Goal: Information Seeking & Learning: Learn about a topic

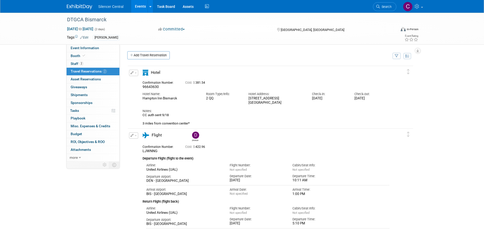
click at [79, 6] on img at bounding box center [79, 6] width 25 height 5
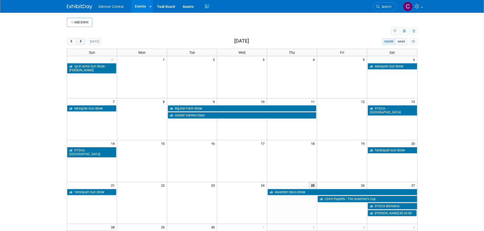
click at [81, 42] on span "next" at bounding box center [81, 41] width 4 height 3
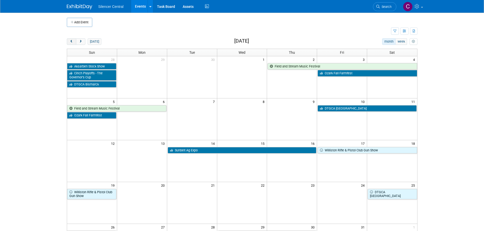
click at [71, 40] on span "prev" at bounding box center [72, 41] width 4 height 3
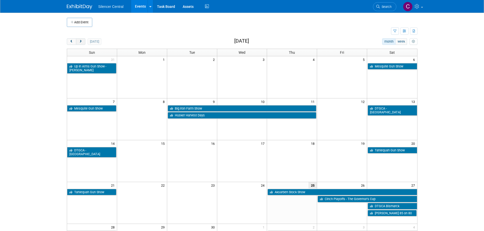
click at [80, 39] on button "next" at bounding box center [80, 41] width 9 height 7
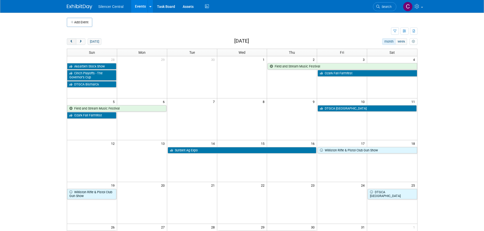
click at [68, 43] on button "prev" at bounding box center [71, 41] width 9 height 7
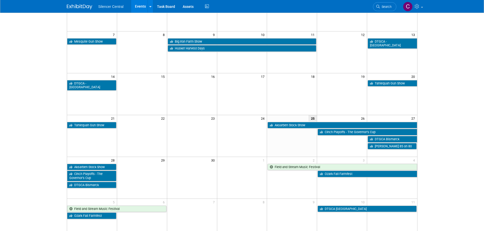
scroll to position [76, 0]
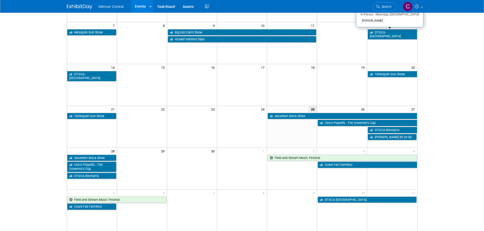
click at [383, 33] on link "DTGCA - [GEOGRAPHIC_DATA]" at bounding box center [392, 34] width 49 height 10
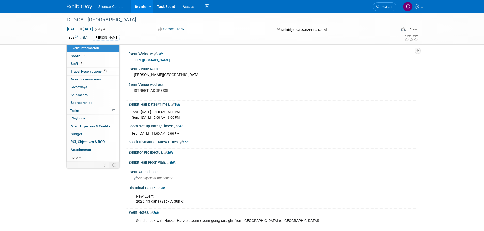
click at [74, 6] on img at bounding box center [79, 6] width 25 height 5
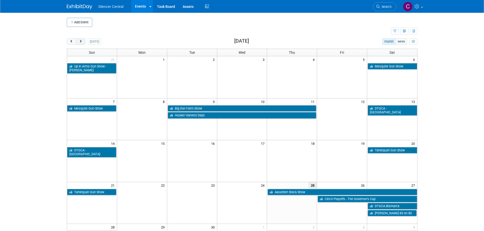
click at [82, 41] on span "next" at bounding box center [81, 41] width 4 height 3
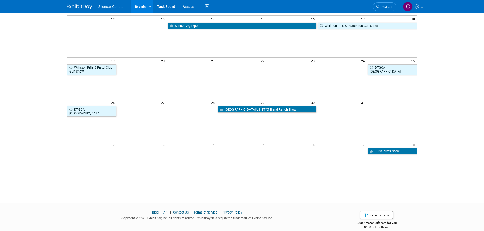
scroll to position [127, 0]
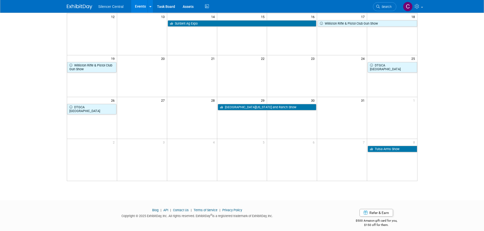
click at [243, 107] on link "[GEOGRAPHIC_DATA][US_STATE] and Ranch Show" at bounding box center [267, 107] width 99 height 7
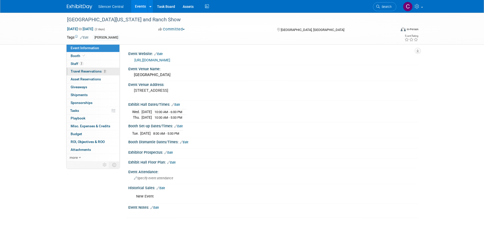
click at [81, 71] on span "Travel Reservations 2" at bounding box center [89, 71] width 36 height 4
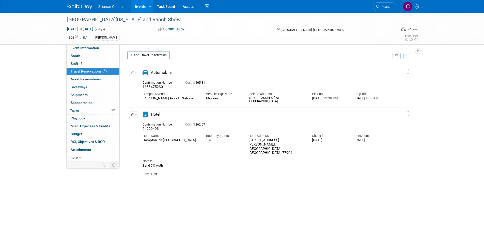
click at [79, 5] on img at bounding box center [79, 6] width 25 height 5
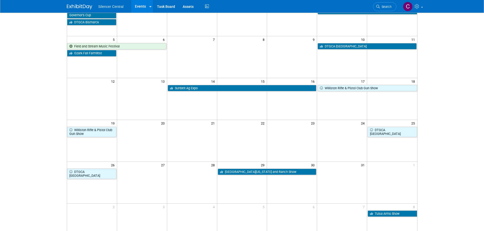
scroll to position [132, 0]
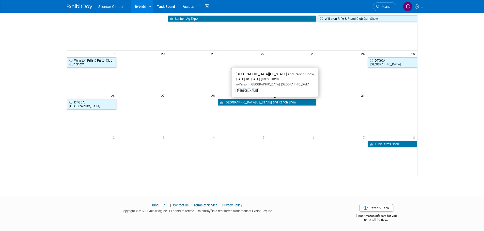
click at [233, 102] on link "South Texas Farm and Ranch Show" at bounding box center [267, 102] width 99 height 7
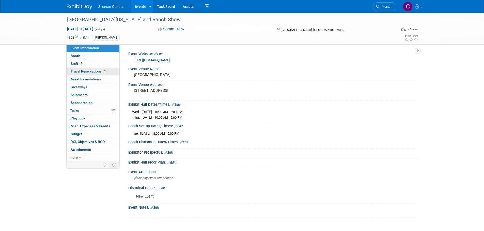
click at [67, 73] on link "2 Travel Reservations 2" at bounding box center [93, 72] width 53 height 8
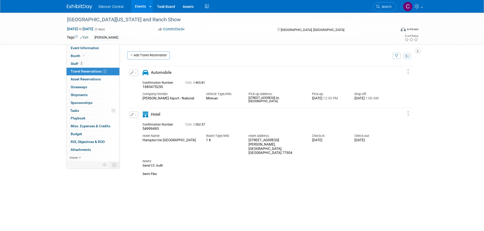
click at [79, 7] on img at bounding box center [79, 6] width 25 height 5
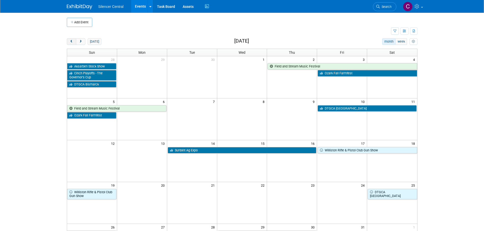
click at [72, 41] on span "prev" at bounding box center [72, 41] width 4 height 3
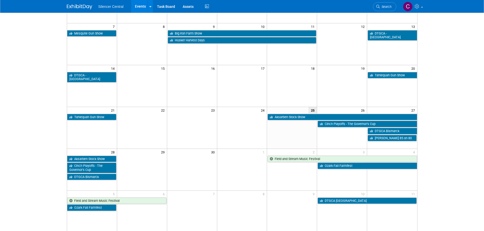
scroll to position [76, 0]
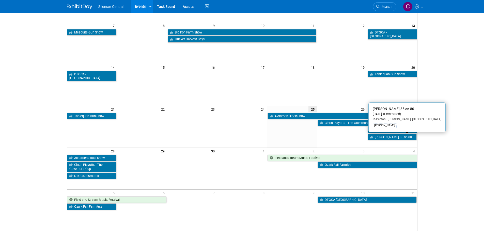
click at [388, 139] on link "[PERSON_NAME] 85 on 80" at bounding box center [392, 137] width 49 height 7
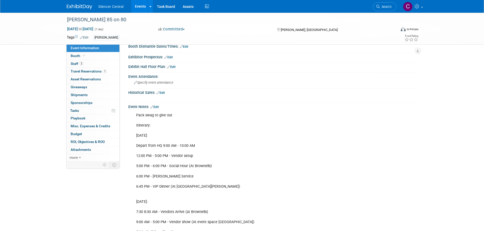
scroll to position [102, 0]
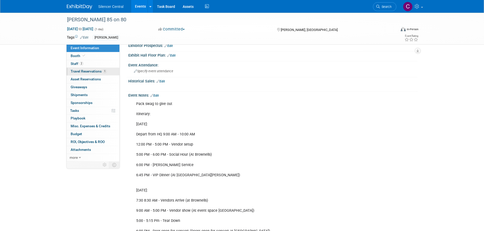
click at [79, 74] on link "1 Travel Reservations 1" at bounding box center [93, 72] width 53 height 8
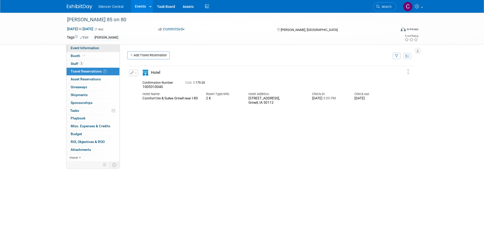
click at [91, 49] on span "Event Information" at bounding box center [85, 48] width 28 height 4
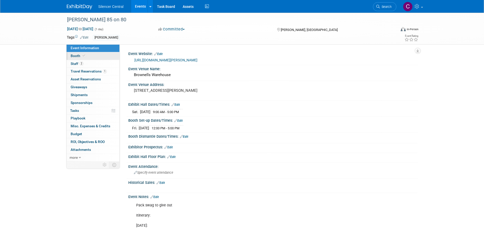
click at [96, 56] on link "Booth" at bounding box center [93, 56] width 53 height 8
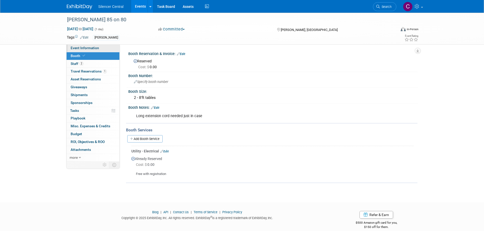
click at [98, 47] on span "Event Information" at bounding box center [85, 48] width 28 height 4
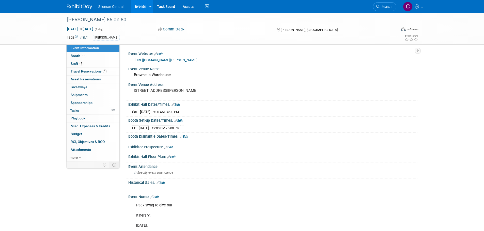
drag, startPoint x: 82, startPoint y: 8, endPoint x: 90, endPoint y: 11, distance: 8.6
click at [82, 8] on img at bounding box center [79, 6] width 25 height 5
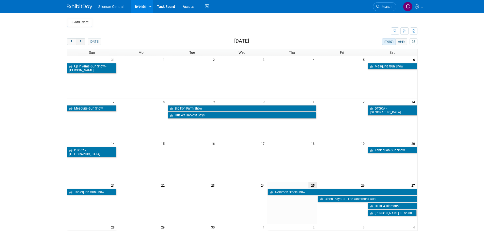
click at [79, 42] on span "next" at bounding box center [81, 41] width 4 height 3
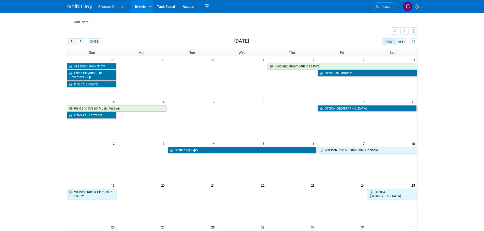
click at [72, 42] on span "prev" at bounding box center [72, 41] width 4 height 3
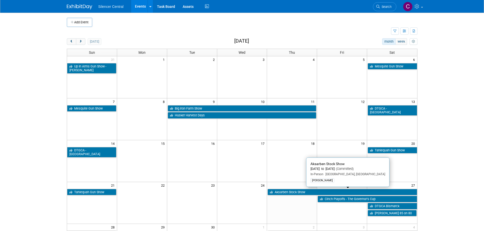
scroll to position [25, 0]
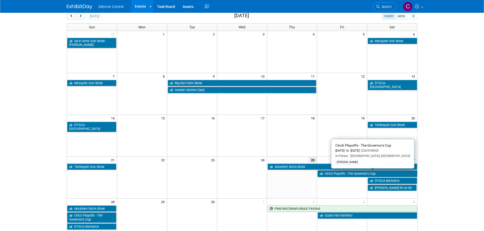
click at [342, 175] on link "Cinch Playoffs - The Governor’s Cup" at bounding box center [366, 174] width 99 height 7
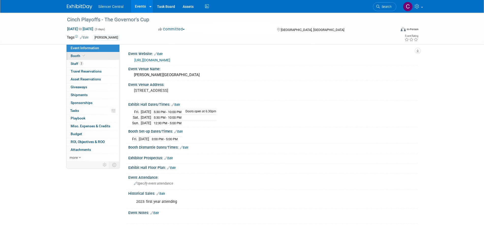
click at [82, 59] on link "Booth" at bounding box center [93, 56] width 53 height 8
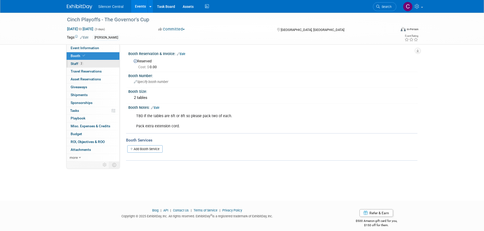
click at [88, 64] on link "2 Staff 2" at bounding box center [93, 64] width 53 height 8
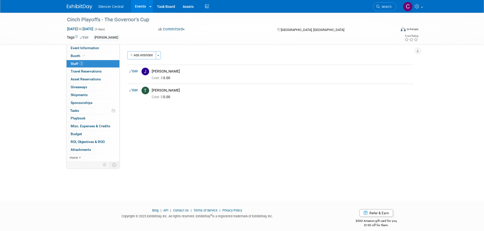
click at [80, 7] on img at bounding box center [79, 6] width 25 height 5
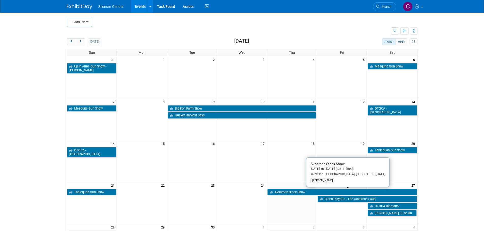
click at [282, 192] on link "Aksarben Stock Show" at bounding box center [341, 192] width 149 height 7
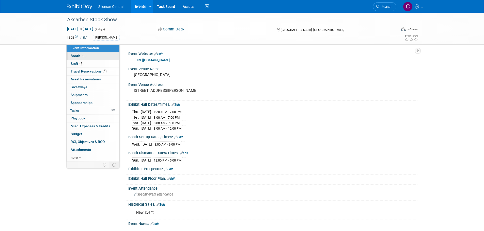
click at [88, 58] on link "Booth" at bounding box center [93, 56] width 53 height 8
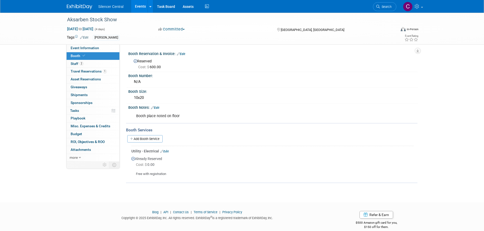
click at [79, 5] on img at bounding box center [79, 6] width 25 height 5
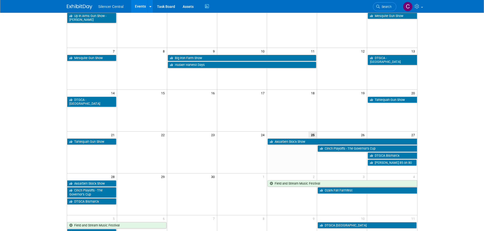
scroll to position [51, 0]
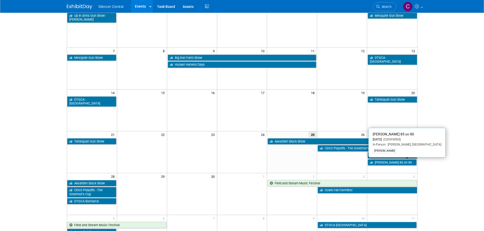
click at [390, 163] on link "[PERSON_NAME] 85 on 80" at bounding box center [392, 163] width 49 height 7
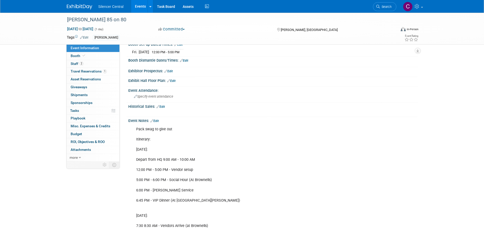
scroll to position [102, 0]
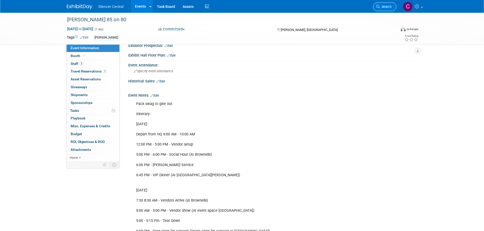
click at [381, 8] on span "Search" at bounding box center [386, 7] width 12 height 4
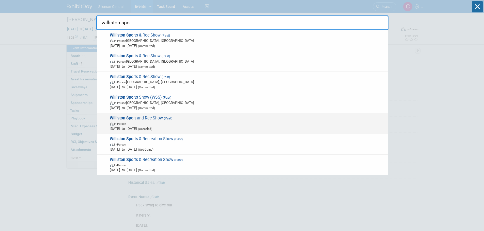
type input "williston spo"
click at [204, 121] on span "In-Person" at bounding box center [248, 123] width 276 height 5
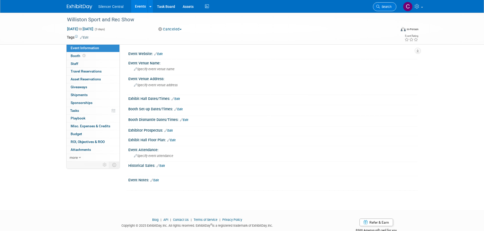
click at [374, 5] on link "Search" at bounding box center [384, 6] width 23 height 9
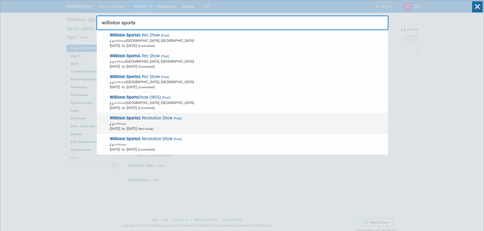
type input "williston sports"
click at [231, 125] on span "In-Person" at bounding box center [248, 123] width 276 height 5
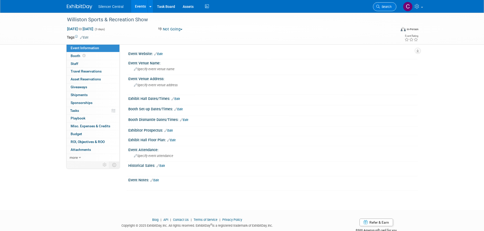
click at [378, 8] on link "Search" at bounding box center [384, 6] width 23 height 9
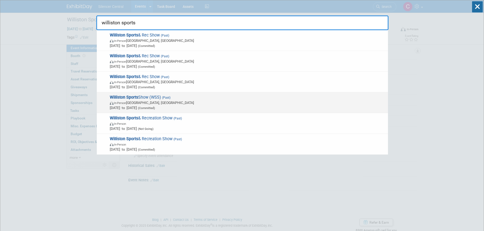
type input "williston sports"
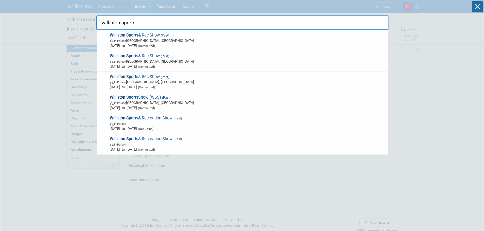
click at [195, 104] on span "In-Person Williston, ND" at bounding box center [248, 102] width 276 height 5
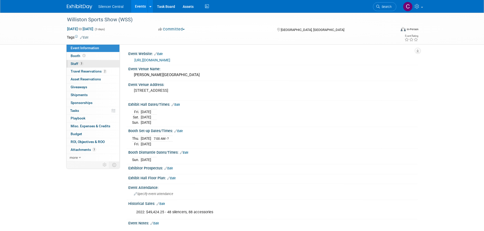
click at [86, 63] on link "3 Staff 3" at bounding box center [93, 64] width 53 height 8
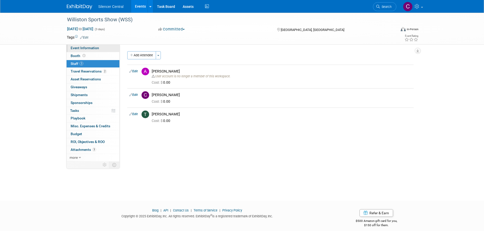
click at [85, 46] on link "Event Information" at bounding box center [93, 48] width 53 height 8
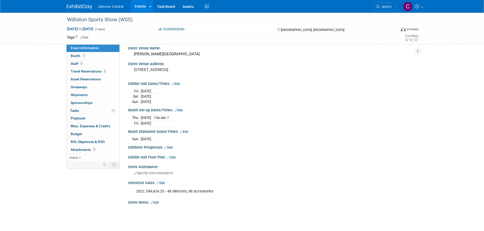
scroll to position [51, 0]
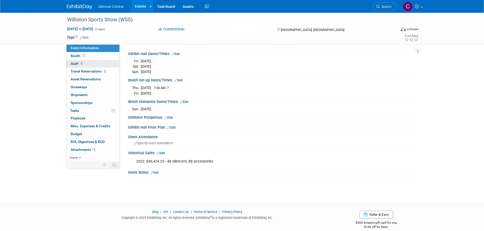
click at [84, 63] on link "3 Staff 3" at bounding box center [93, 64] width 53 height 8
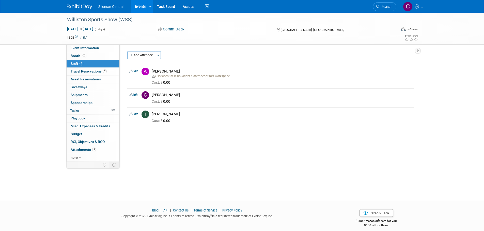
click at [380, 9] on link "Search" at bounding box center [384, 6] width 23 height 9
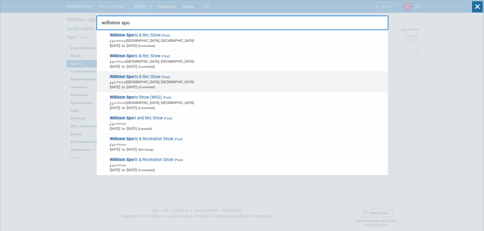
type input "williston spo"
click at [204, 77] on span "Williston Spo rts & Rec Show (Past) In-Person Williston, ND Mar 17, 2023 to Mar…" at bounding box center [246, 81] width 277 height 15
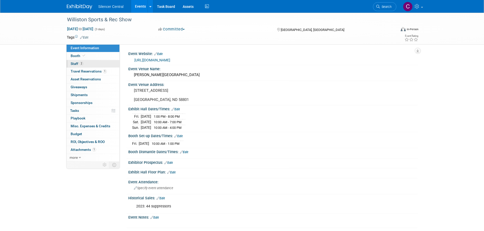
click at [92, 66] on link "2 Staff 2" at bounding box center [93, 64] width 53 height 8
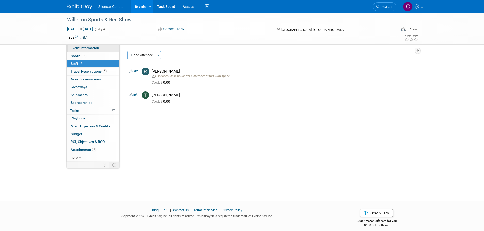
click at [93, 48] on span "Event Information" at bounding box center [85, 48] width 28 height 4
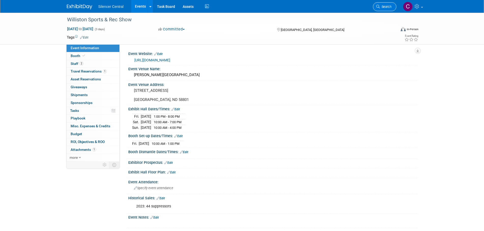
click at [380, 5] on span "Search" at bounding box center [386, 7] width 12 height 4
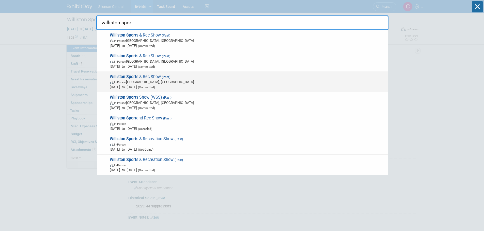
type input "williston sport"
click at [213, 83] on span "In-Person Williston, ND" at bounding box center [248, 81] width 276 height 5
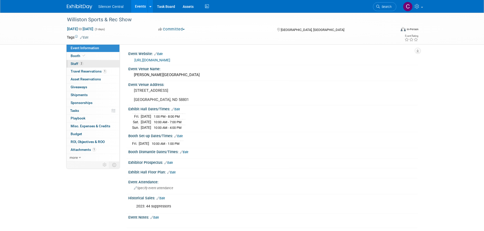
click at [90, 63] on link "2 Staff 2" at bounding box center [93, 64] width 53 height 8
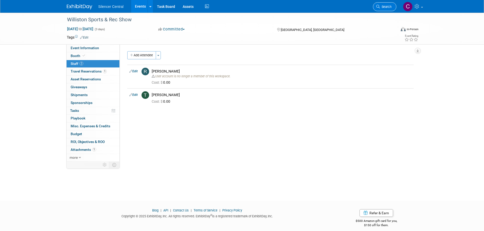
click at [377, 8] on icon at bounding box center [378, 7] width 4 height 4
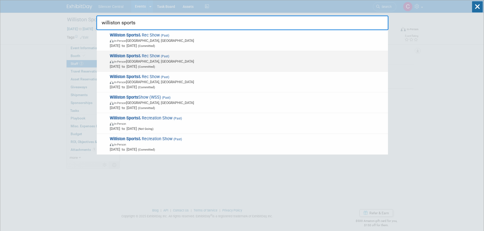
type input "williston sports"
click at [200, 61] on span "In-Person [GEOGRAPHIC_DATA], [GEOGRAPHIC_DATA]" at bounding box center [248, 61] width 276 height 5
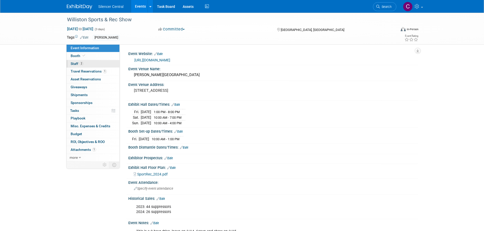
click at [84, 63] on link "2 Staff 2" at bounding box center [93, 64] width 53 height 8
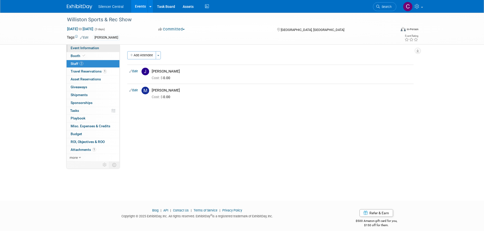
click at [89, 48] on span "Event Information" at bounding box center [85, 48] width 28 height 4
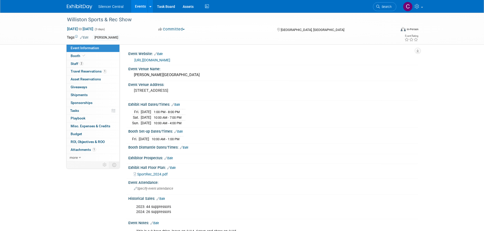
click at [77, 6] on img at bounding box center [79, 6] width 25 height 5
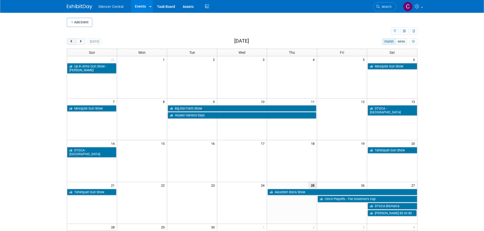
click at [71, 45] on button "prev" at bounding box center [71, 41] width 9 height 7
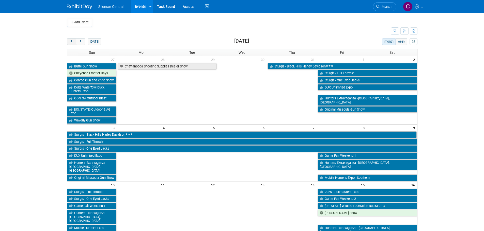
click at [71, 45] on button "prev" at bounding box center [71, 41] width 9 height 7
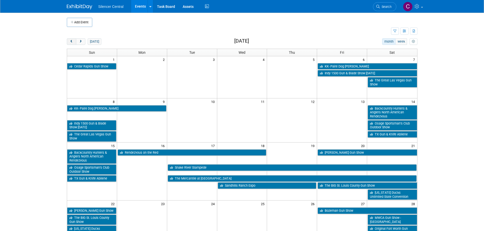
click at [71, 45] on button "prev" at bounding box center [71, 41] width 9 height 7
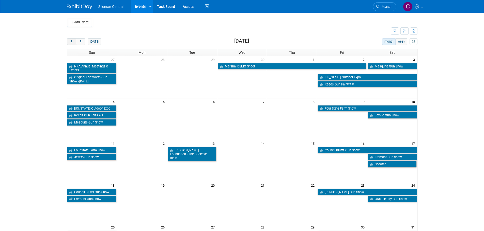
click at [71, 45] on button "prev" at bounding box center [71, 41] width 9 height 7
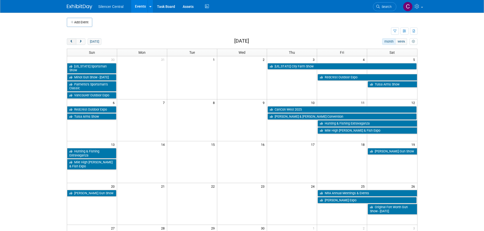
click at [71, 45] on button "prev" at bounding box center [71, 41] width 9 height 7
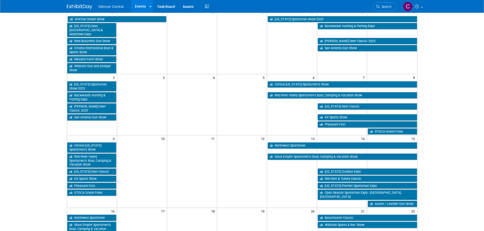
scroll to position [76, 0]
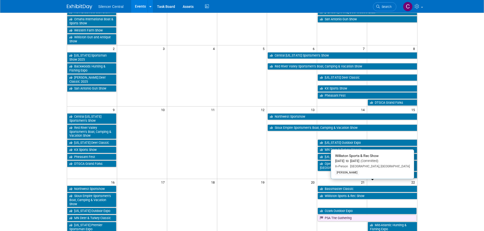
click at [351, 193] on link "Williston Sports & Rec Show" at bounding box center [366, 196] width 99 height 7
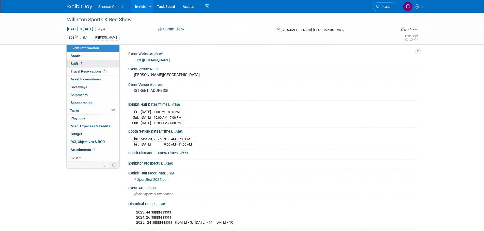
click at [89, 62] on link "2 Staff 2" at bounding box center [93, 64] width 53 height 8
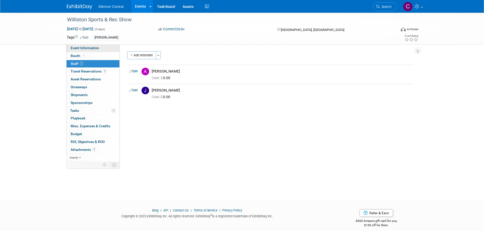
click at [89, 46] on span "Event Information" at bounding box center [85, 48] width 28 height 4
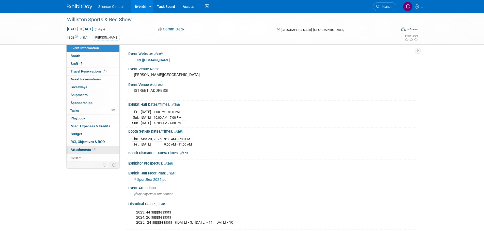
click at [86, 150] on span "Attachments 1" at bounding box center [83, 150] width 25 height 4
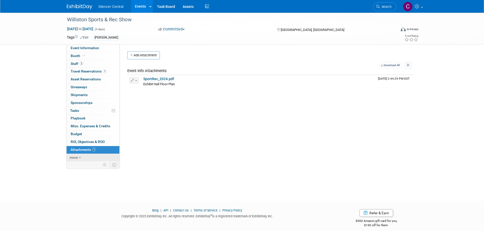
click at [83, 155] on link "more" at bounding box center [93, 158] width 53 height 8
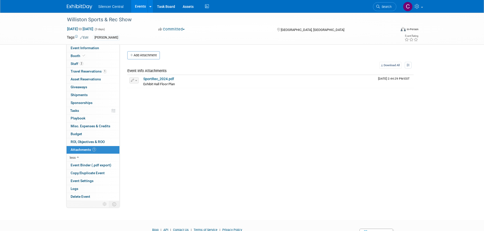
click at [75, 11] on div "Silencer Central Events Add Event Bulk Upload Events Shareable Event Boards Rec…" at bounding box center [242, 6] width 351 height 13
click at [75, 8] on img at bounding box center [79, 6] width 25 height 5
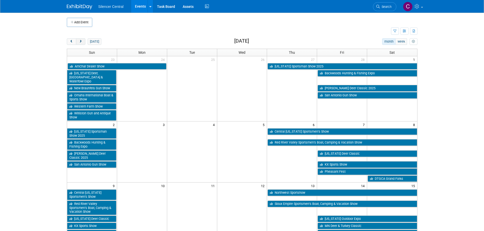
click at [77, 42] on button "next" at bounding box center [80, 41] width 9 height 7
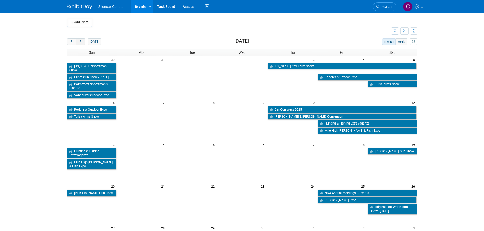
click at [79, 42] on span "next" at bounding box center [81, 41] width 4 height 3
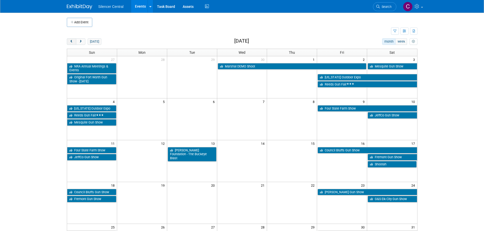
click at [74, 44] on button "prev" at bounding box center [71, 41] width 9 height 7
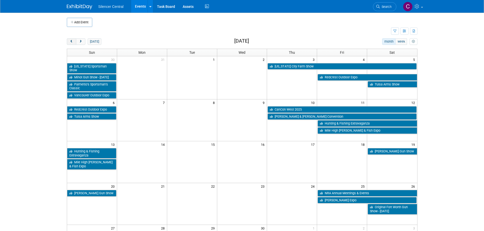
click at [72, 42] on span "prev" at bounding box center [72, 41] width 4 height 3
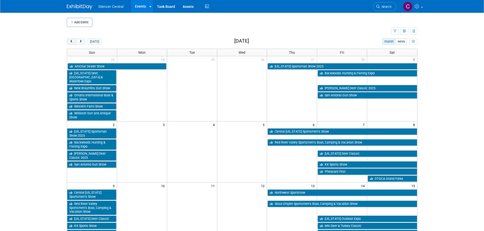
click at [72, 42] on span "prev" at bounding box center [72, 41] width 4 height 3
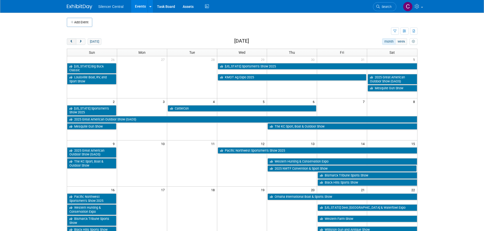
click at [72, 42] on span "prev" at bounding box center [72, 41] width 4 height 3
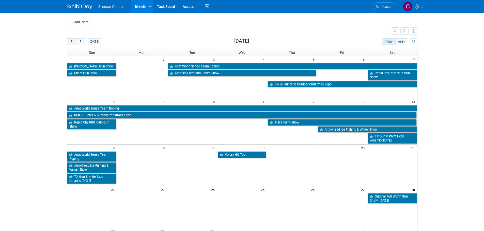
click at [72, 42] on span "prev" at bounding box center [72, 41] width 4 height 3
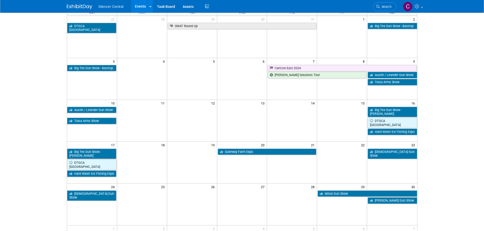
scroll to position [25, 0]
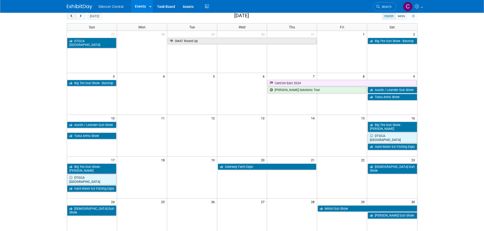
click at [72, 17] on span "prev" at bounding box center [72, 16] width 4 height 3
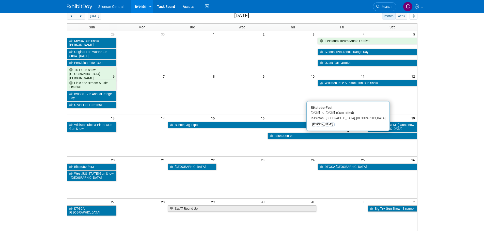
click at [291, 138] on link "BiketoberFest" at bounding box center [341, 136] width 149 height 7
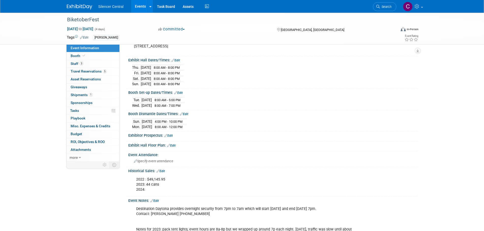
scroll to position [76, 0]
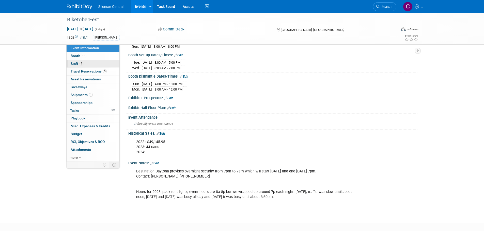
click at [88, 60] on link "3 Staff 3" at bounding box center [93, 64] width 53 height 8
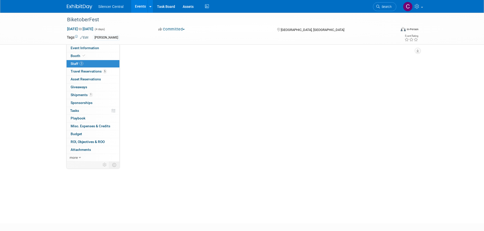
scroll to position [0, 0]
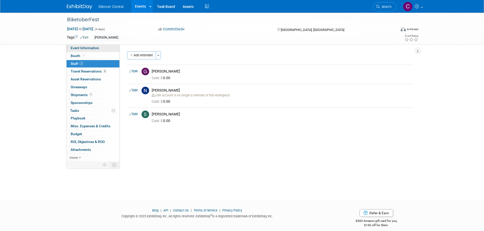
click at [92, 49] on span "Event Information" at bounding box center [85, 48] width 28 height 4
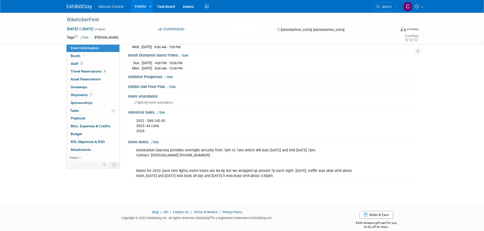
scroll to position [102, 0]
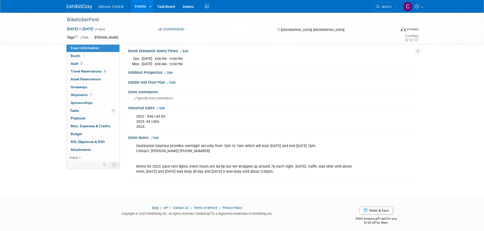
click at [81, 8] on img at bounding box center [79, 6] width 25 height 5
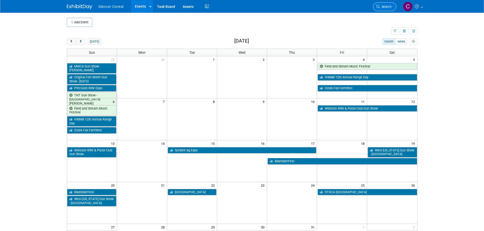
click at [384, 7] on span "Search" at bounding box center [386, 7] width 12 height 4
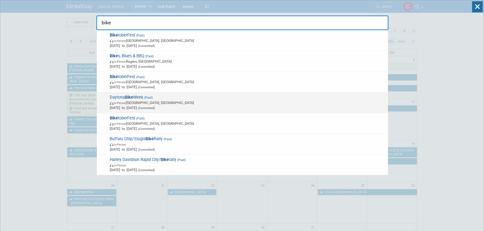
type input "bike"
click at [217, 101] on span "In-Person Ormond Beach, FL" at bounding box center [248, 102] width 276 height 5
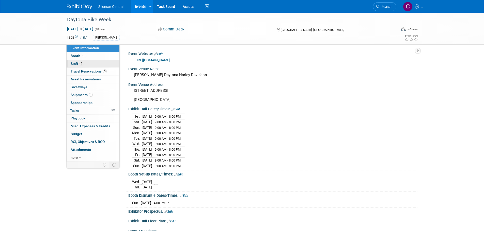
click at [86, 65] on link "5 Staff 5" at bounding box center [93, 64] width 53 height 8
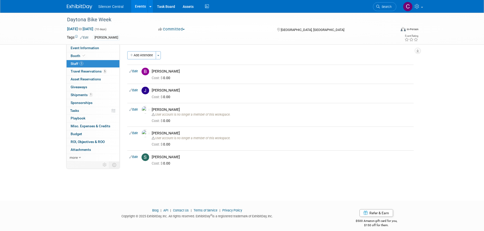
click at [378, 8] on link "Search" at bounding box center [384, 6] width 23 height 9
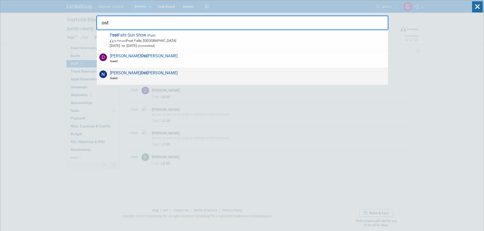
type input "ost"
click at [191, 76] on div "[PERSON_NAME] [PERSON_NAME] Guest" at bounding box center [242, 76] width 291 height 17
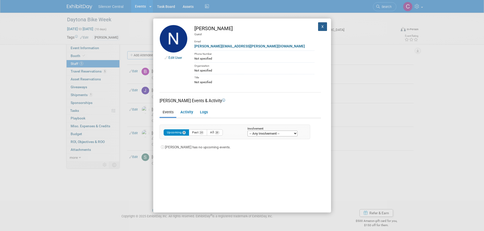
click at [318, 28] on button "X" at bounding box center [322, 26] width 9 height 9
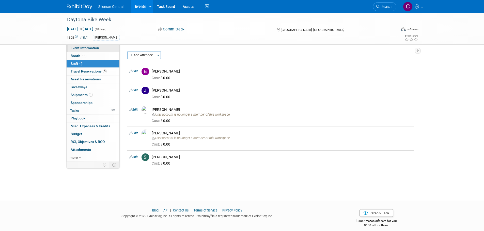
click at [90, 50] on span "Event Information" at bounding box center [85, 48] width 28 height 4
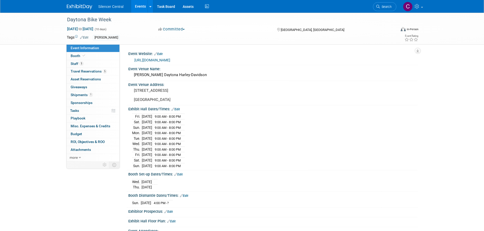
click at [78, 4] on link at bounding box center [82, 4] width 31 height 4
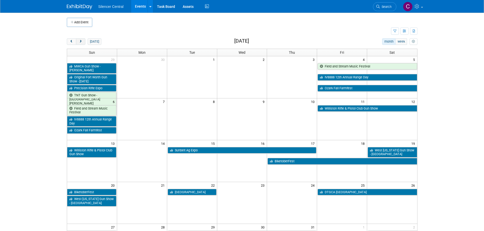
click at [83, 44] on button "next" at bounding box center [80, 41] width 9 height 7
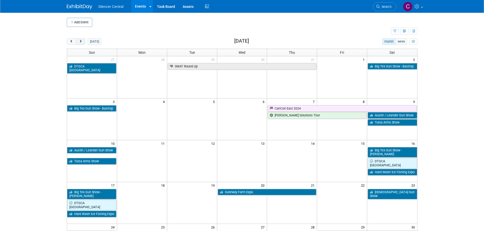
click at [81, 44] on button "next" at bounding box center [80, 41] width 9 height 7
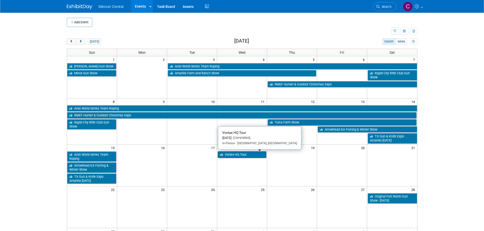
click at [236, 155] on link "Vortex HQ Tour" at bounding box center [242, 155] width 49 height 7
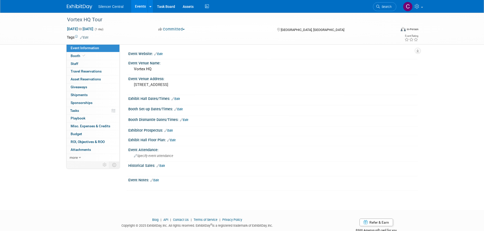
click at [85, 8] on img at bounding box center [79, 6] width 25 height 5
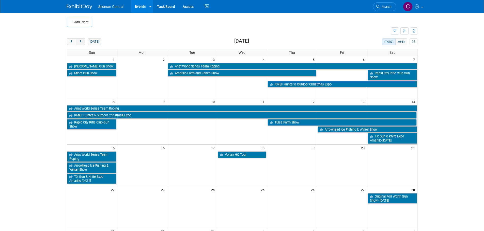
click at [80, 42] on span "next" at bounding box center [81, 41] width 4 height 3
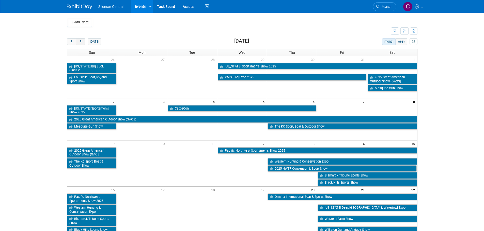
click at [80, 42] on span "next" at bounding box center [81, 41] width 4 height 3
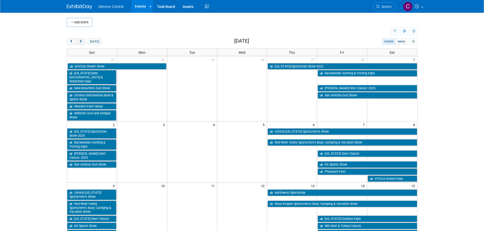
click at [80, 42] on span "next" at bounding box center [81, 41] width 4 height 3
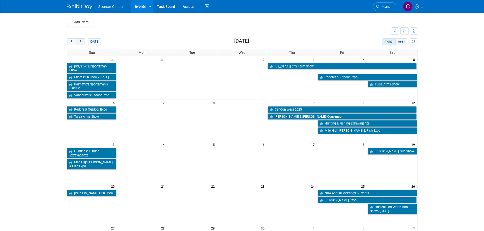
click at [80, 42] on span "next" at bounding box center [81, 41] width 4 height 3
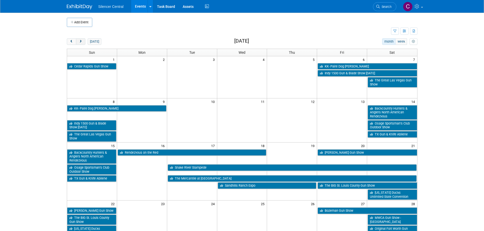
click at [80, 42] on span "next" at bounding box center [81, 41] width 4 height 3
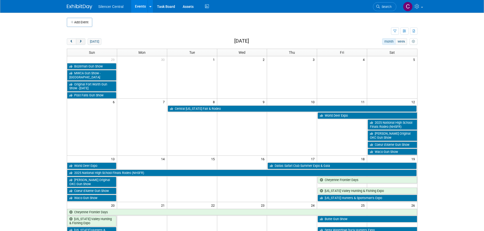
click at [80, 42] on span "next" at bounding box center [81, 41] width 4 height 3
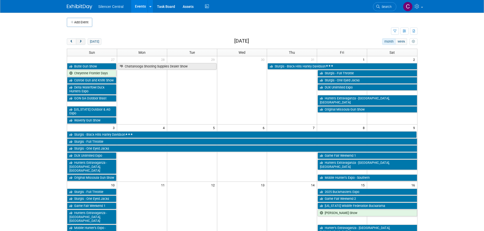
click at [80, 42] on span "next" at bounding box center [81, 41] width 4 height 3
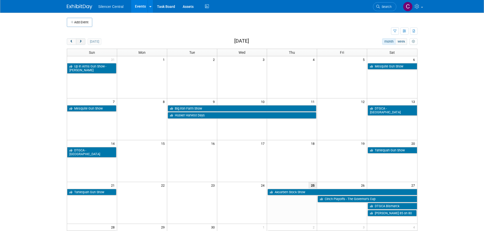
click at [83, 43] on button "next" at bounding box center [80, 41] width 9 height 7
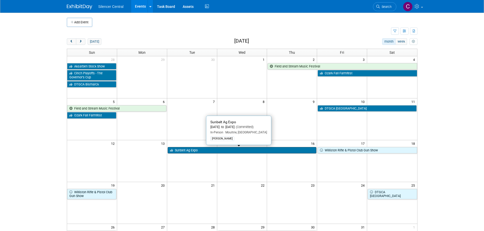
click at [223, 151] on link "Sunbelt Ag Expo" at bounding box center [242, 150] width 149 height 7
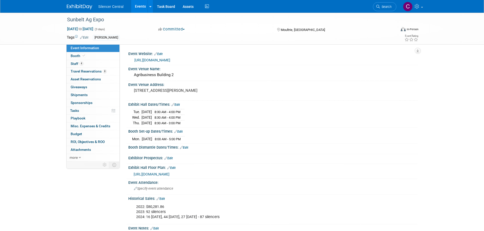
click at [90, 73] on span "Travel Reservations 8" at bounding box center [89, 71] width 36 height 4
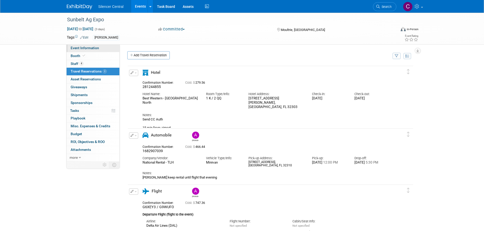
click at [75, 50] on span "Event Information" at bounding box center [85, 48] width 28 height 4
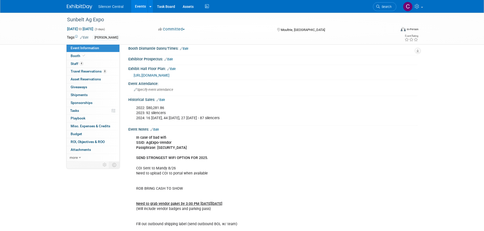
scroll to position [102, 0]
